Goal: Transaction & Acquisition: Purchase product/service

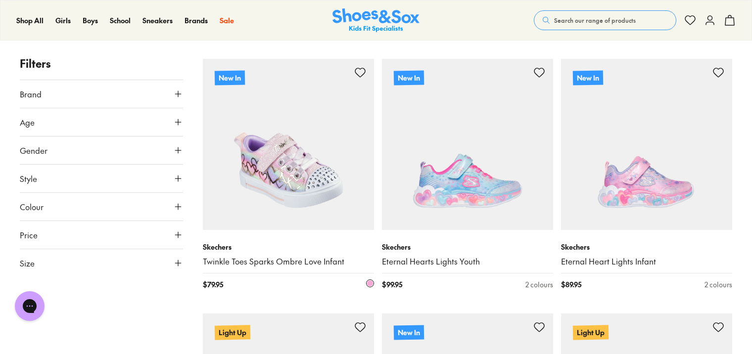
scroll to position [593, 0]
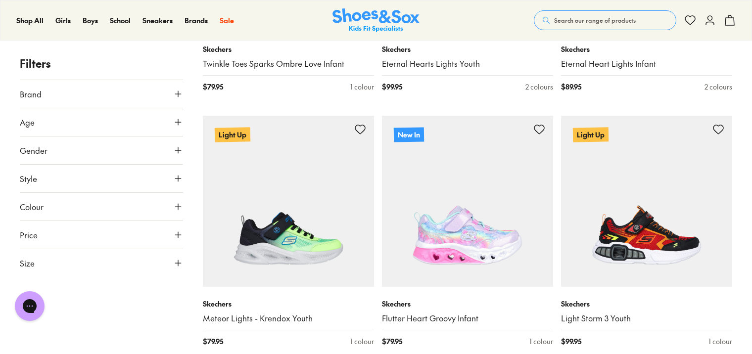
click at [177, 264] on icon at bounding box center [178, 263] width 10 height 10
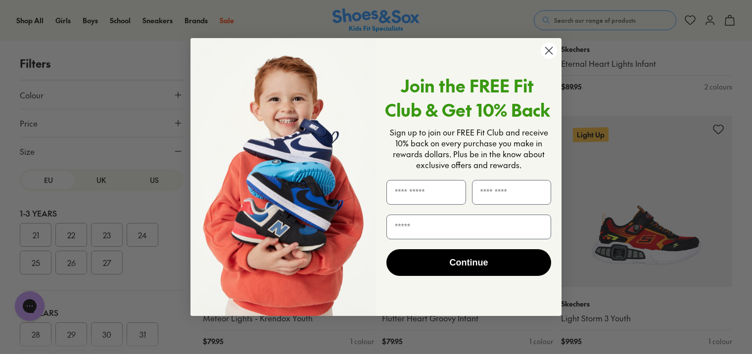
scroll to position [692, 0]
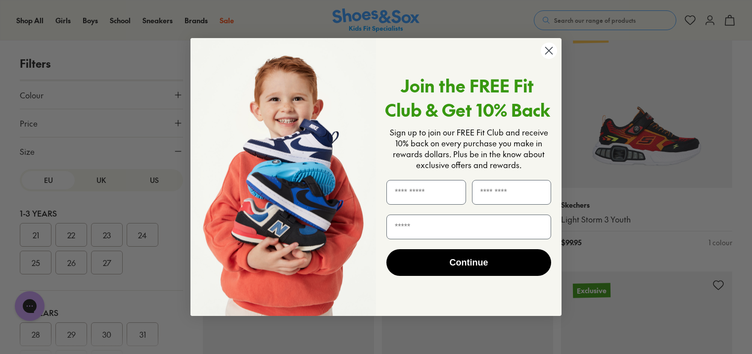
click at [547, 47] on circle "Close dialog" at bounding box center [548, 51] width 16 height 16
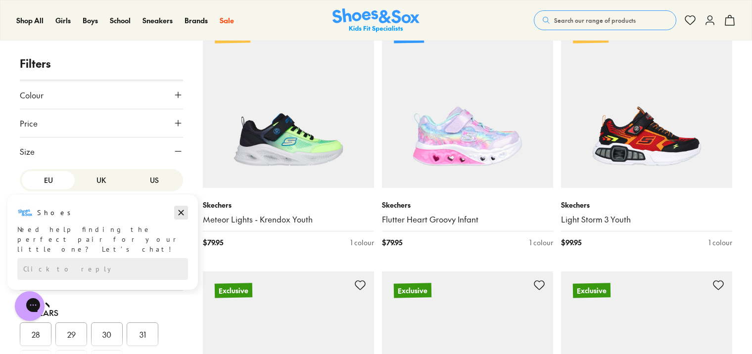
click at [182, 213] on icon "Dismiss campaign" at bounding box center [180, 212] width 5 height 5
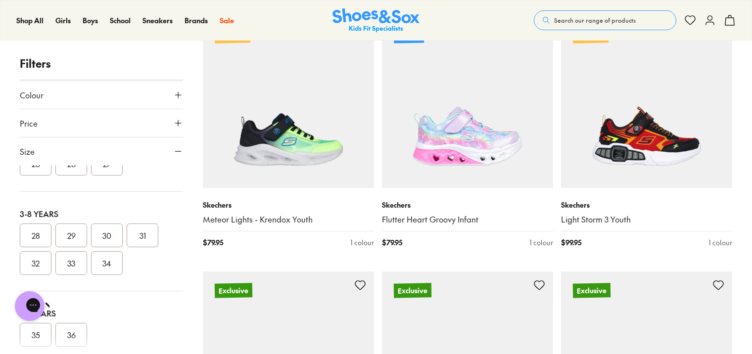
scroll to position [130, 0]
click at [46, 294] on div "Chat with us" at bounding box center [30, 306] width 40 height 37
click at [75, 301] on button "36" at bounding box center [71, 304] width 32 height 24
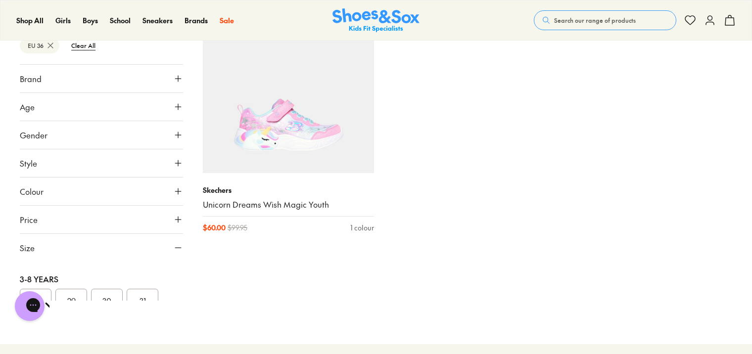
click at [173, 105] on icon at bounding box center [178, 107] width 10 height 10
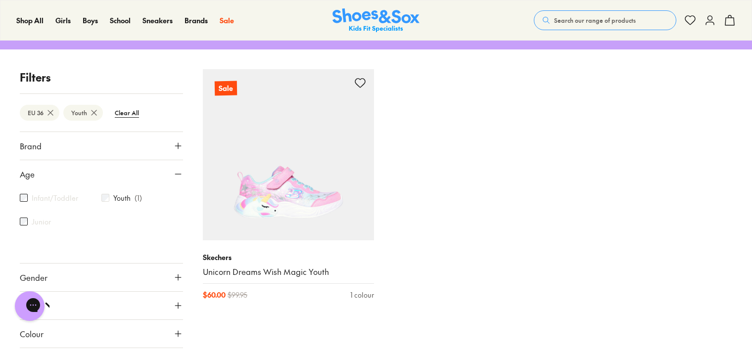
scroll to position [99, 0]
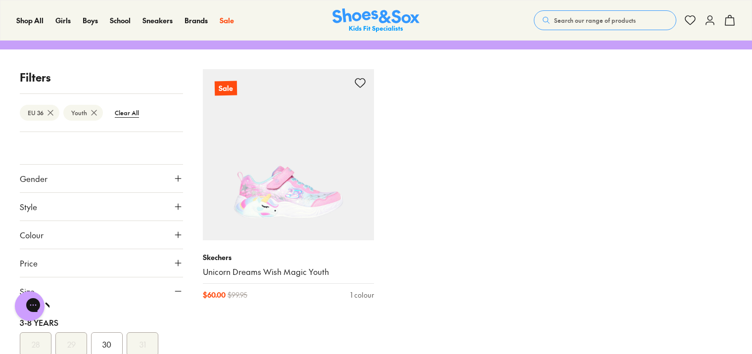
click at [175, 177] on use at bounding box center [178, 179] width 6 height 6
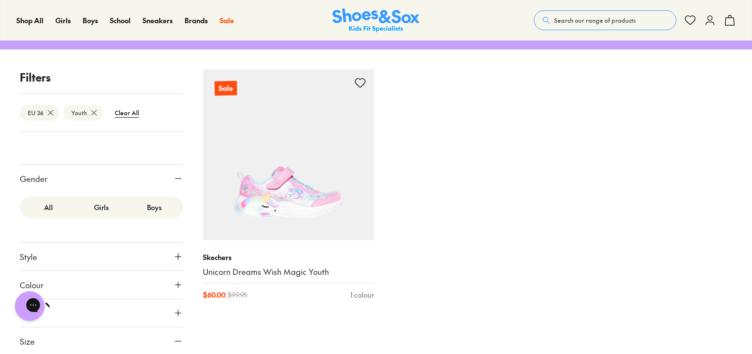
click at [150, 211] on label "Boys" at bounding box center [154, 207] width 53 height 18
click at [155, 209] on label "Boys" at bounding box center [154, 207] width 53 height 18
drag, startPoint x: 155, startPoint y: 209, endPoint x: 142, endPoint y: 225, distance: 21.2
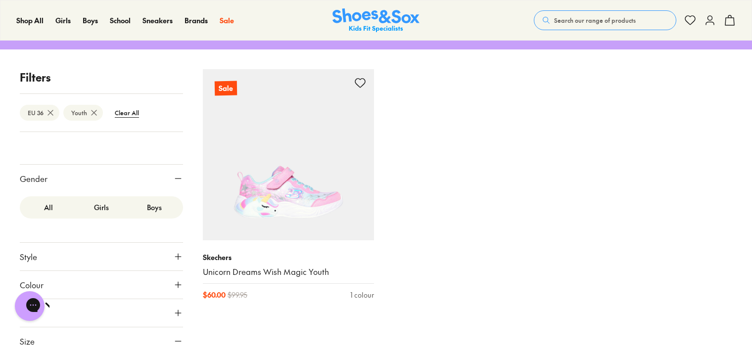
click at [142, 225] on div at bounding box center [101, 232] width 163 height 20
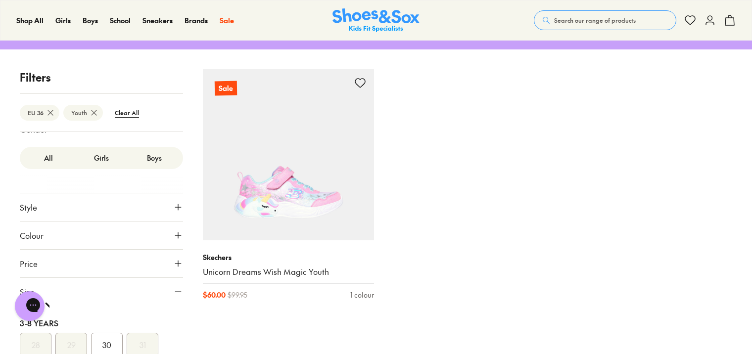
scroll to position [198, 0]
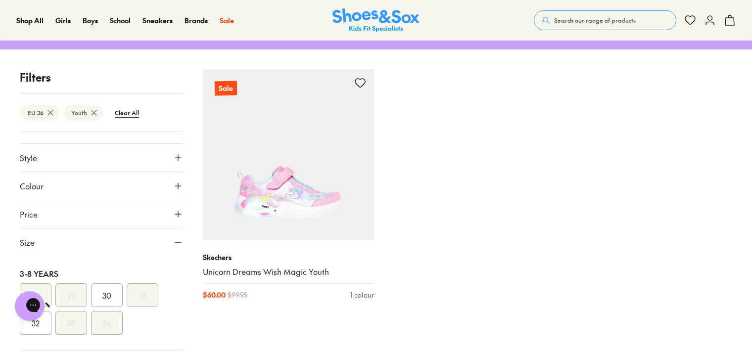
click at [176, 184] on icon at bounding box center [178, 186] width 10 height 10
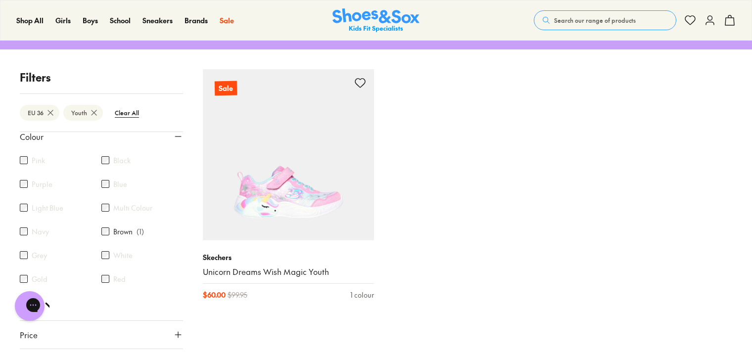
scroll to position [49, 0]
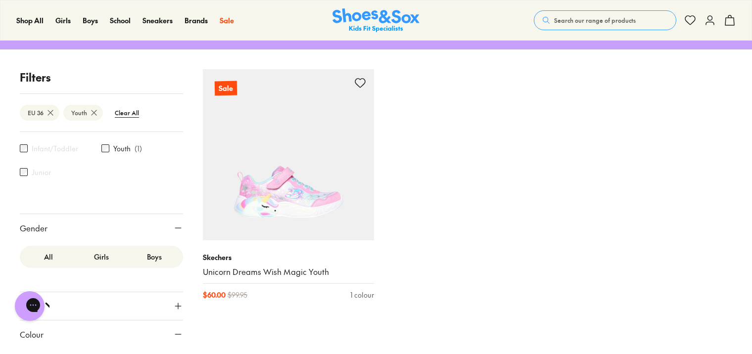
click at [148, 255] on label "Boys" at bounding box center [154, 257] width 53 height 18
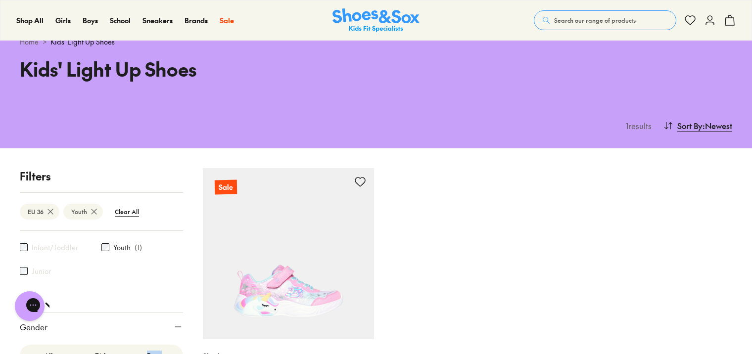
scroll to position [0, 0]
